Goal: Check status: Check status

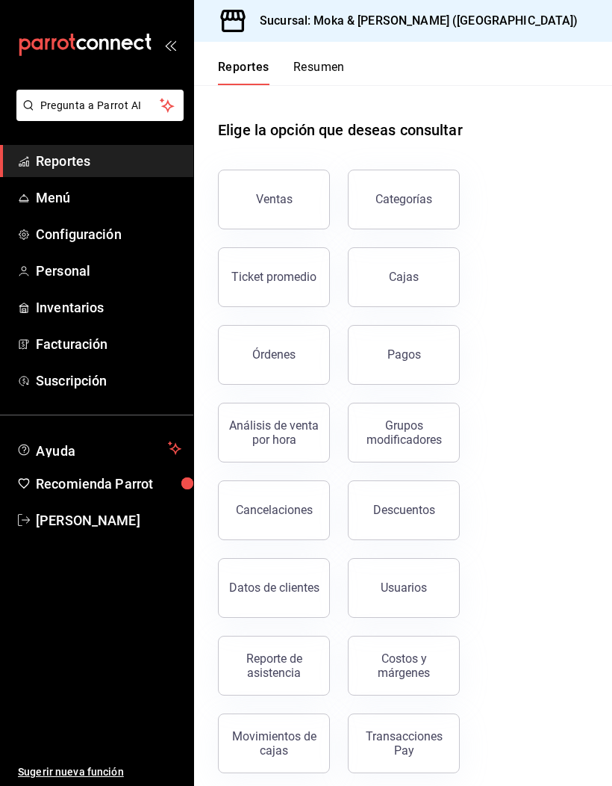
click at [376, 281] on link "Cajas" at bounding box center [404, 277] width 112 height 60
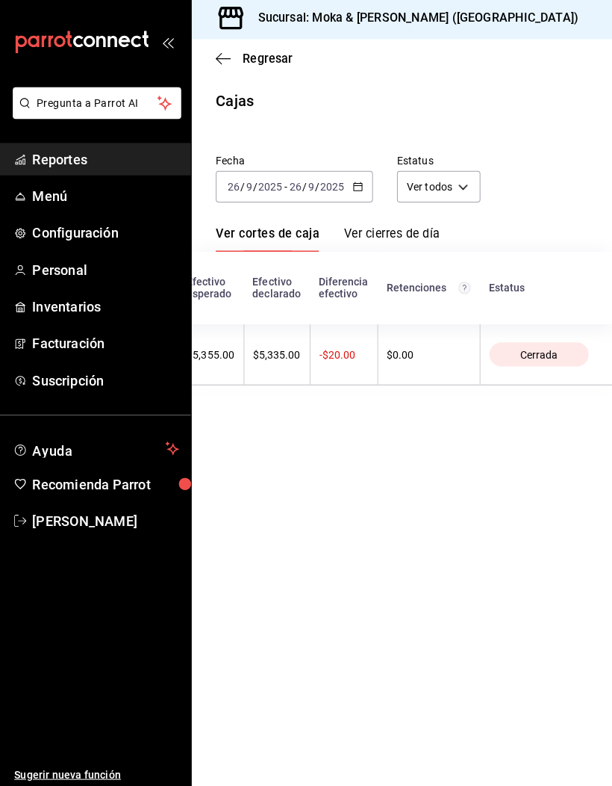
scroll to position [0, 636]
click at [226, 55] on icon "button" at bounding box center [225, 61] width 15 height 13
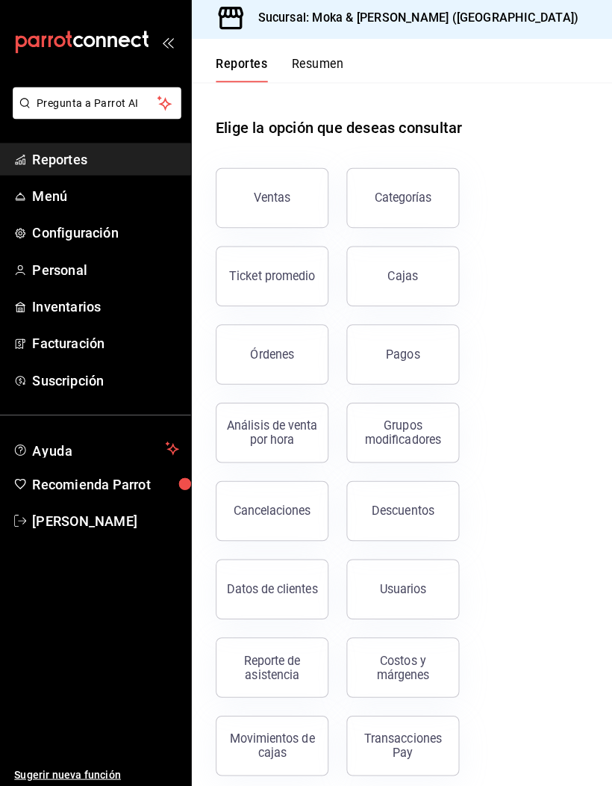
click at [389, 268] on div "Cajas" at bounding box center [404, 277] width 31 height 18
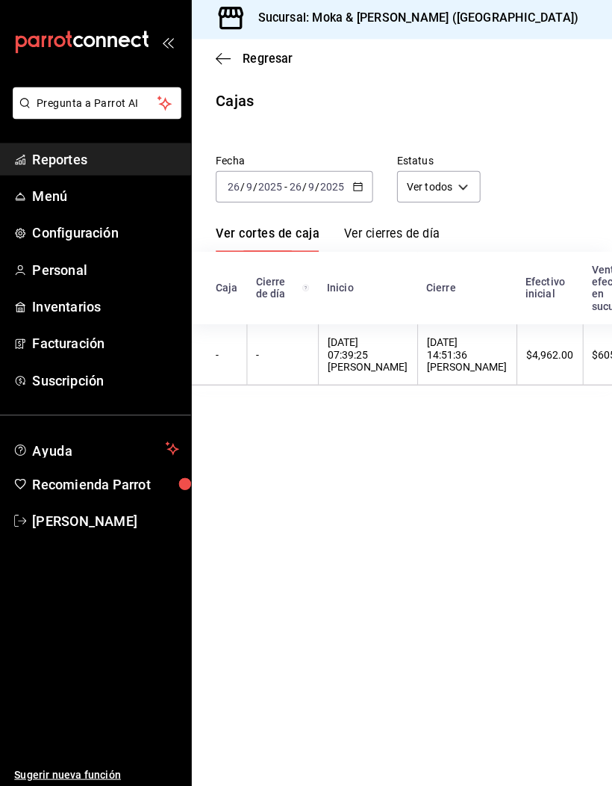
click at [356, 183] on icon "button" at bounding box center [359, 188] width 10 height 10
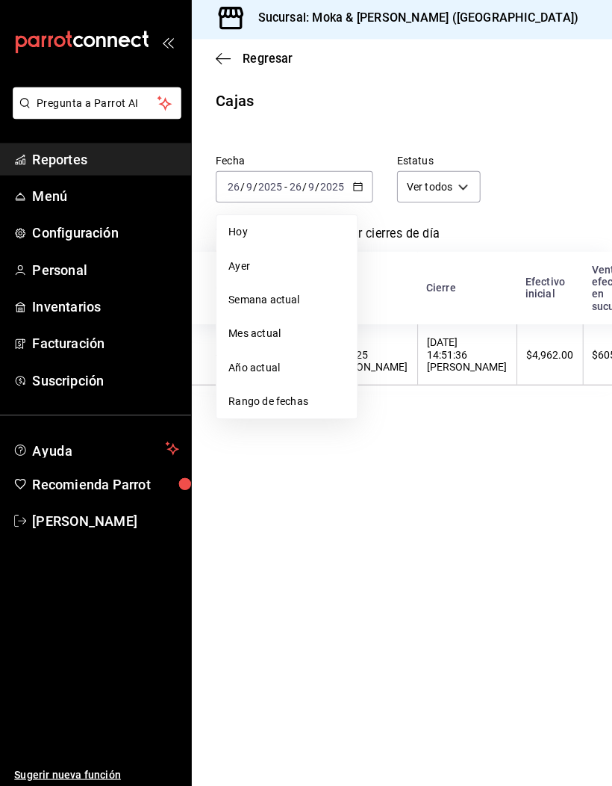
click at [231, 259] on span "Ayer" at bounding box center [289, 267] width 116 height 16
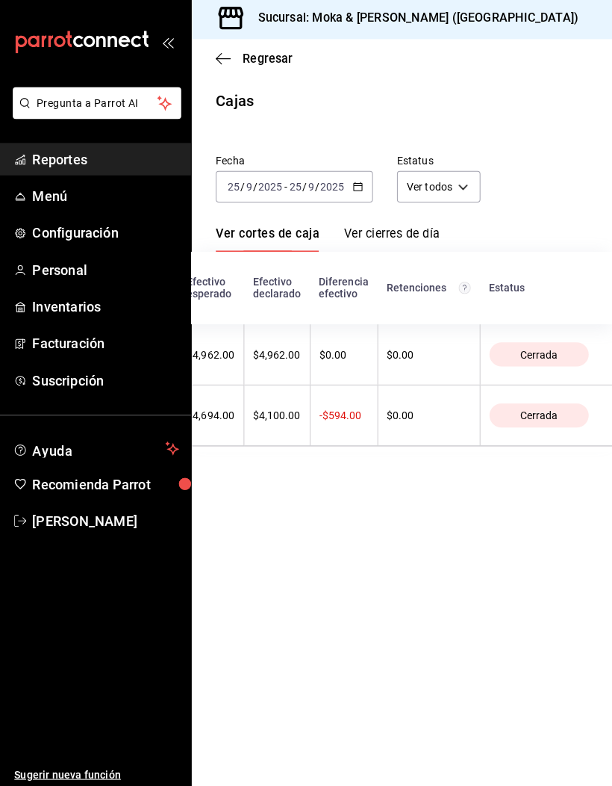
scroll to position [0, 727]
click at [355, 184] on \(Stroke\) "button" at bounding box center [359, 188] width 9 height 8
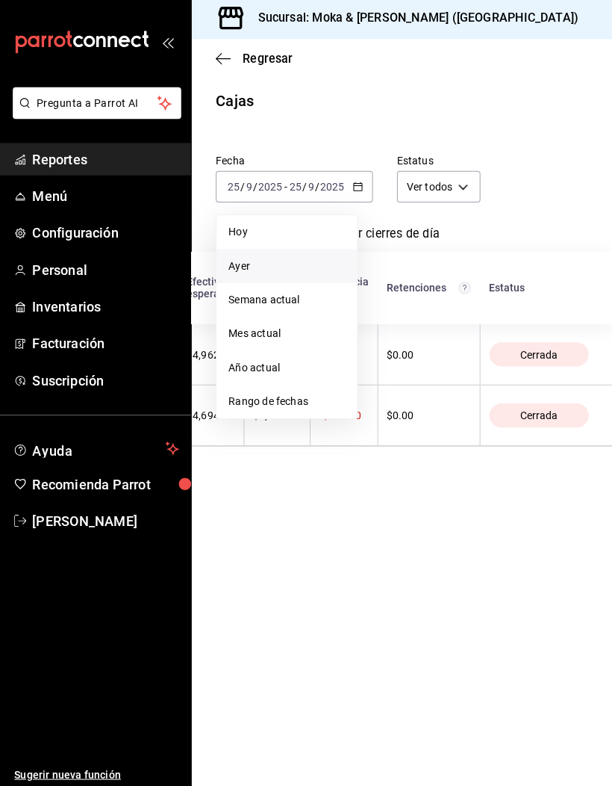
click at [232, 217] on li "Hoy" at bounding box center [289, 234] width 140 height 34
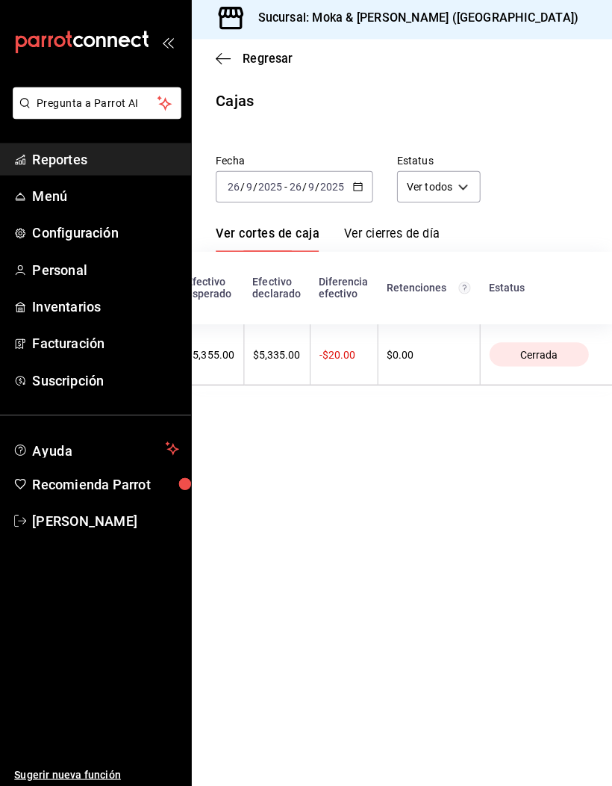
scroll to position [0, 633]
